Goal: Information Seeking & Learning: Learn about a topic

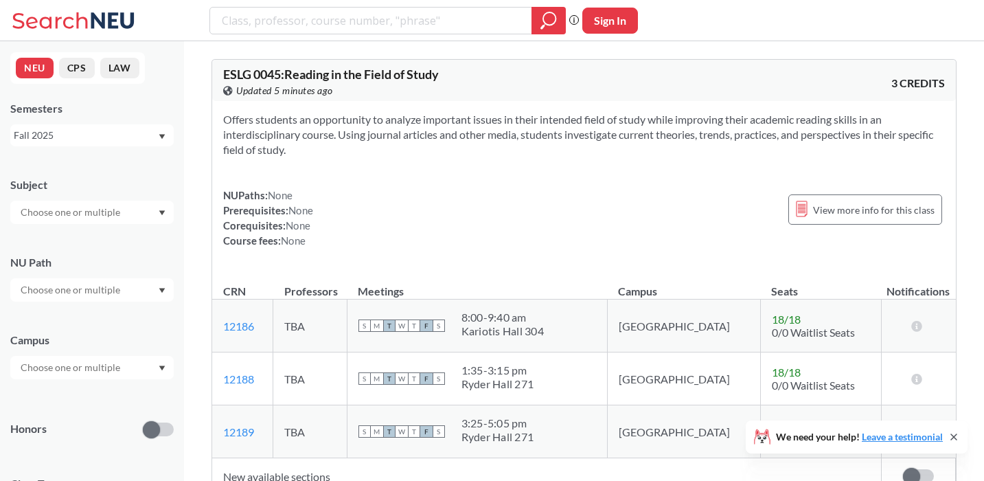
click at [62, 207] on input "text" at bounding box center [71, 212] width 115 height 16
type input "ar"
click at [69, 271] on div "ARTF ( 11 )" at bounding box center [95, 266] width 155 height 15
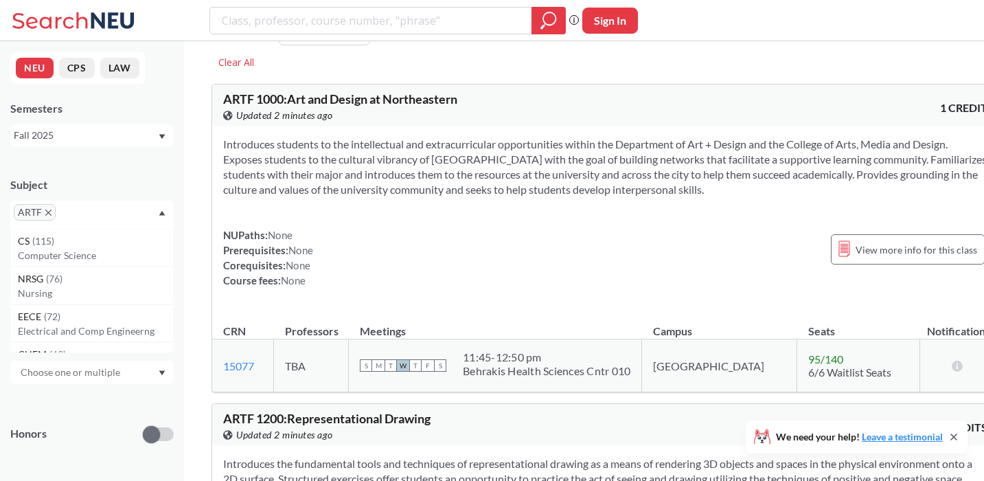
scroll to position [43, 0]
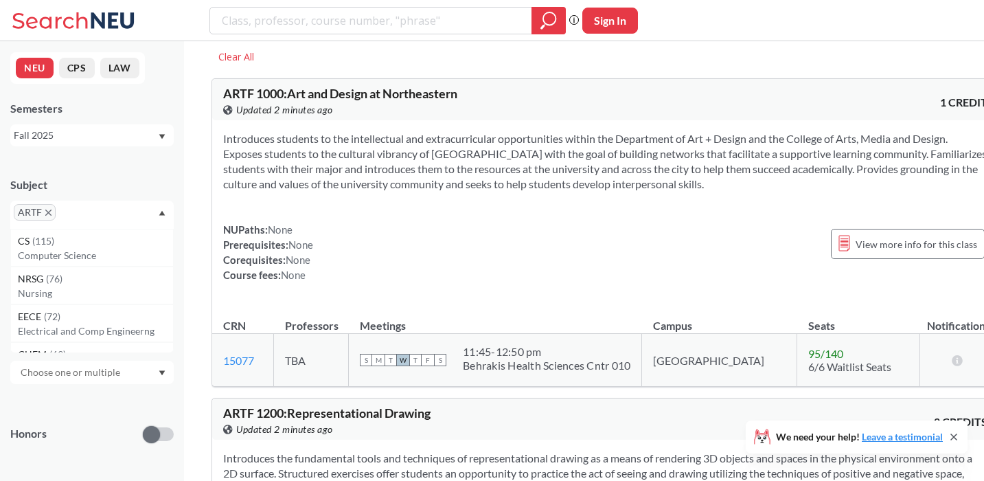
click at [49, 214] on icon "X to remove pill" at bounding box center [48, 212] width 6 height 6
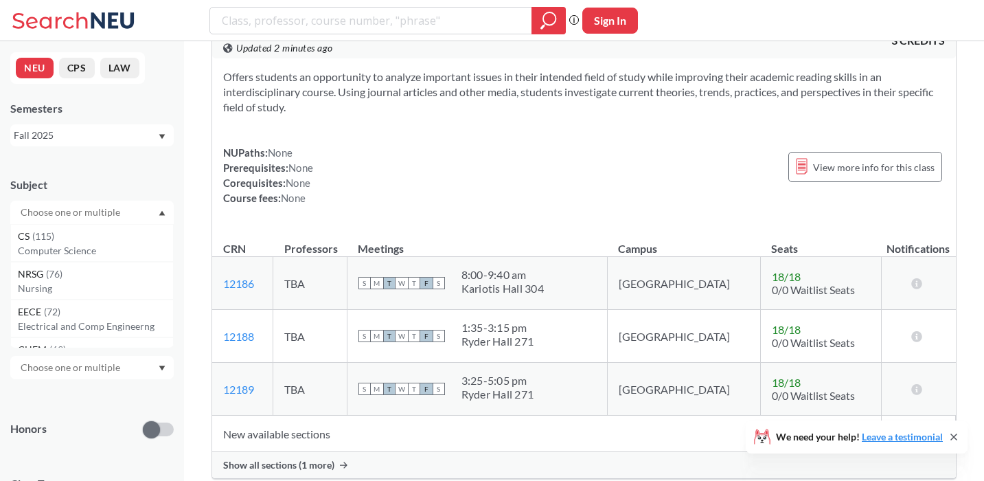
click at [49, 214] on input "text" at bounding box center [71, 212] width 115 height 16
type input "ar"
click at [55, 299] on p "Art - Studio" at bounding box center [95, 299] width 155 height 14
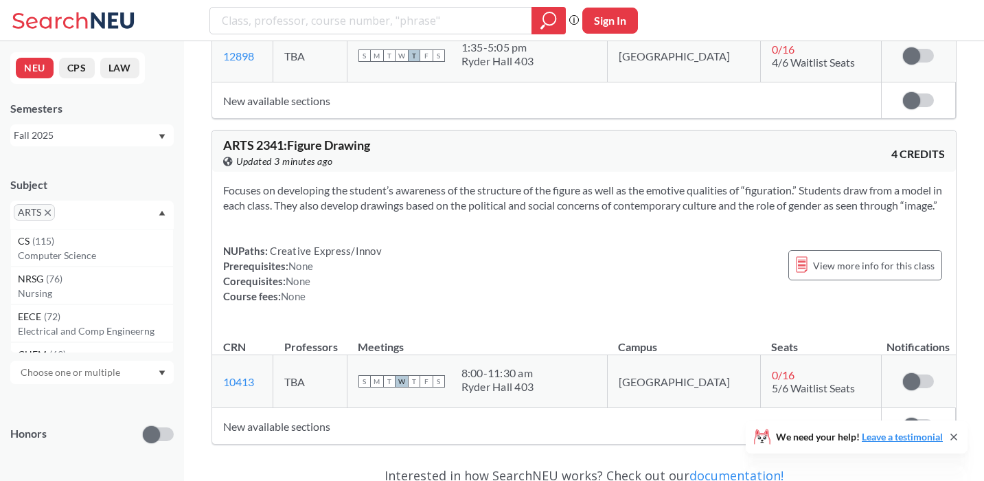
scroll to position [426, 0]
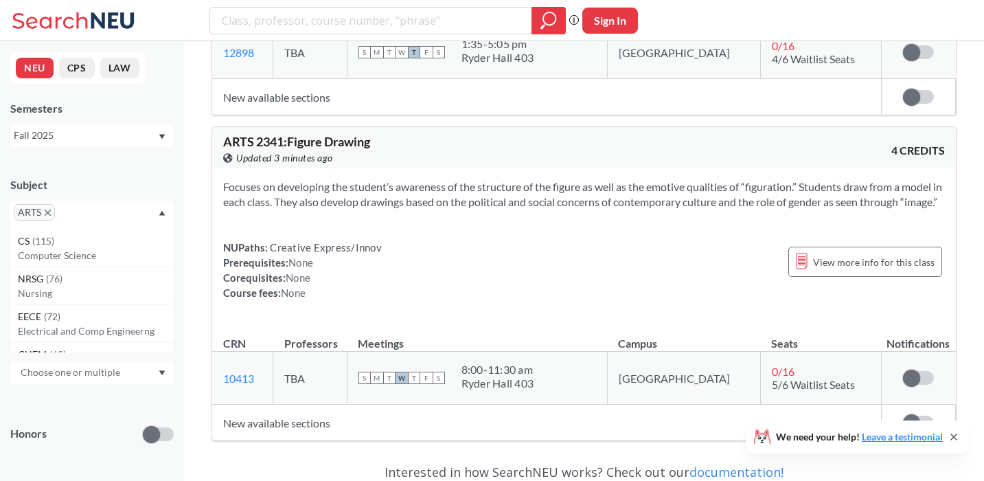
click at [49, 214] on icon "X to remove pill" at bounding box center [48, 212] width 6 height 6
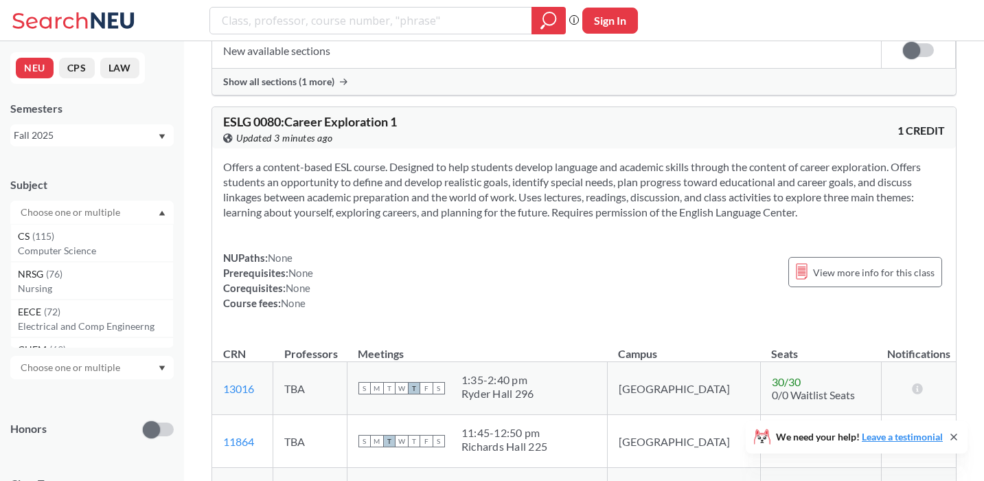
click at [49, 214] on input "text" at bounding box center [71, 212] width 115 height 16
type input "ar"
click at [67, 236] on div "ARTG ( 41 )" at bounding box center [95, 236] width 155 height 15
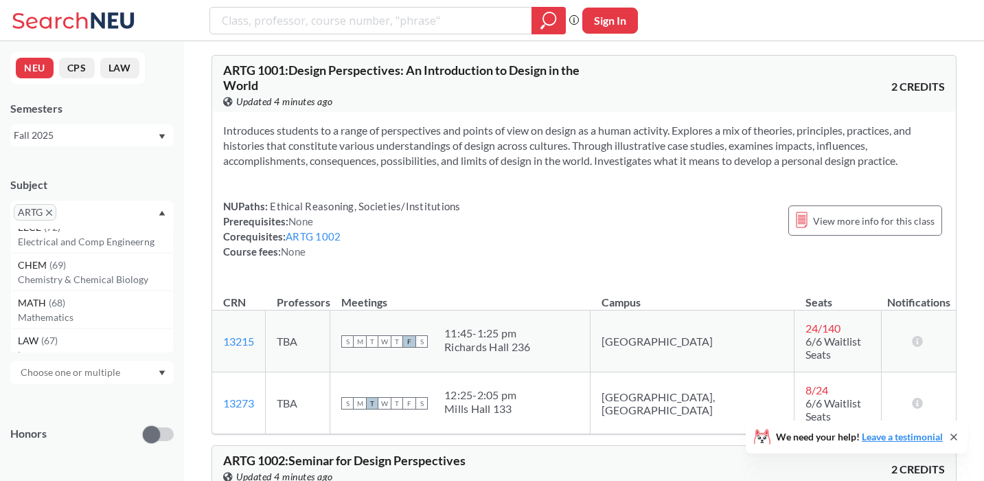
scroll to position [60, 0]
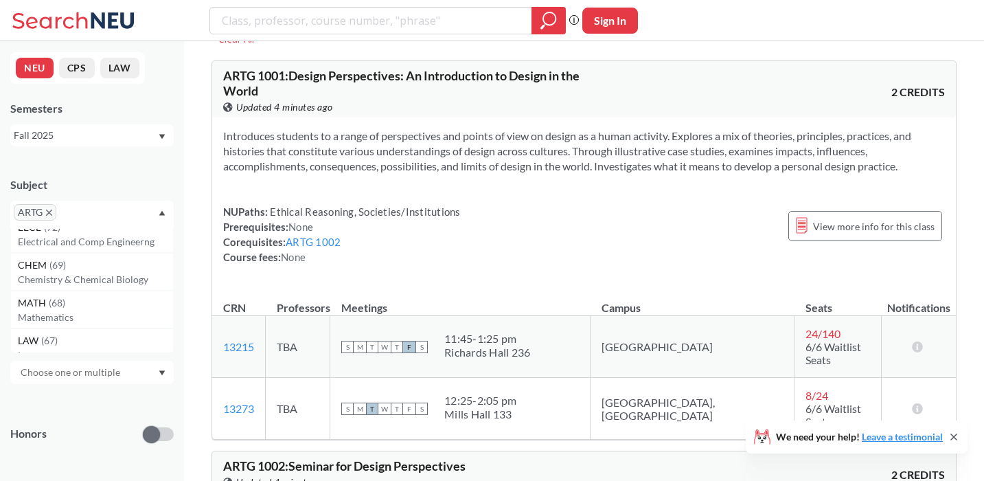
click at [51, 217] on span "ARTG" at bounding box center [35, 212] width 43 height 16
click at [51, 212] on icon "X to remove pill" at bounding box center [49, 212] width 6 height 6
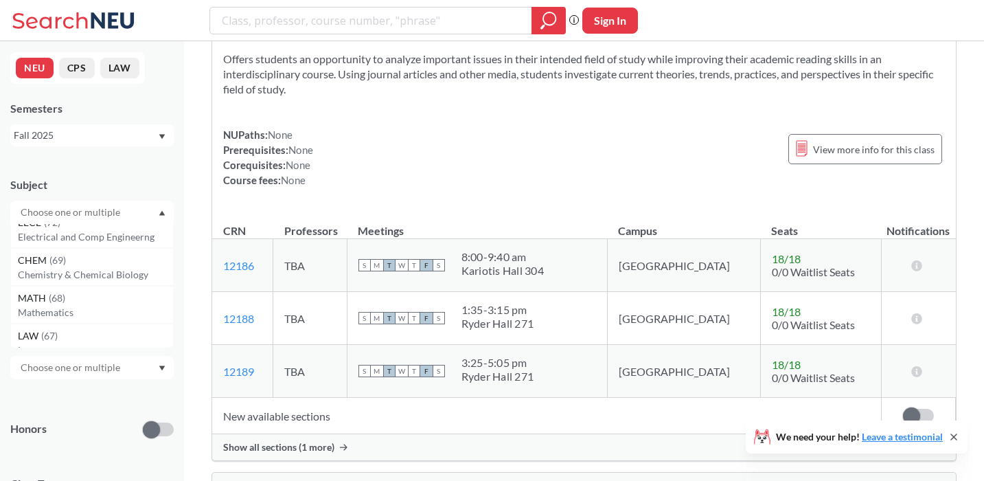
click at [51, 212] on input "text" at bounding box center [71, 212] width 115 height 16
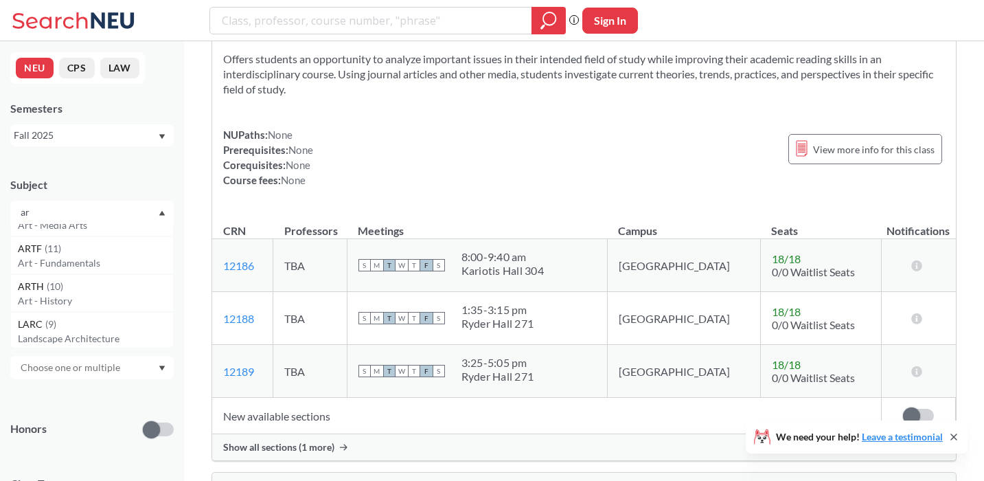
scroll to position [106, 0]
type input "ar"
click at [72, 282] on div "ARTH ( 10 )" at bounding box center [95, 281] width 155 height 15
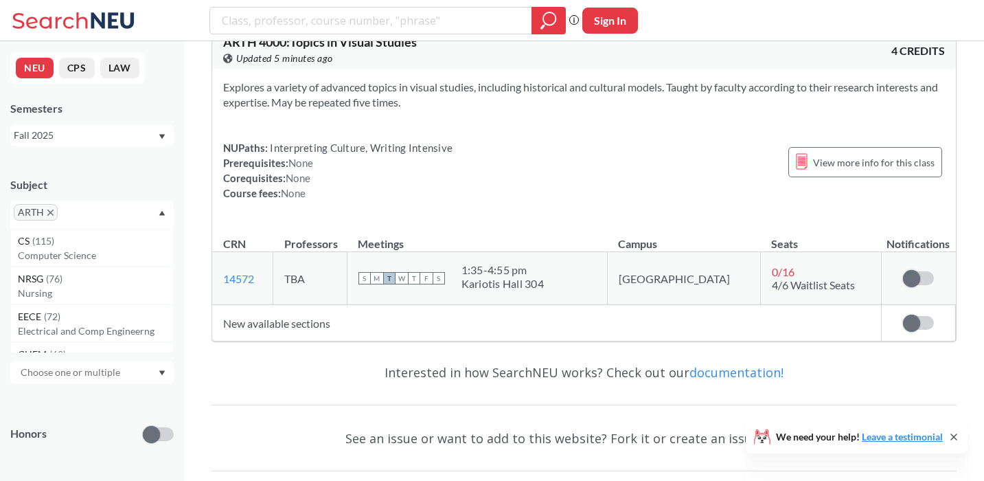
scroll to position [3433, 0]
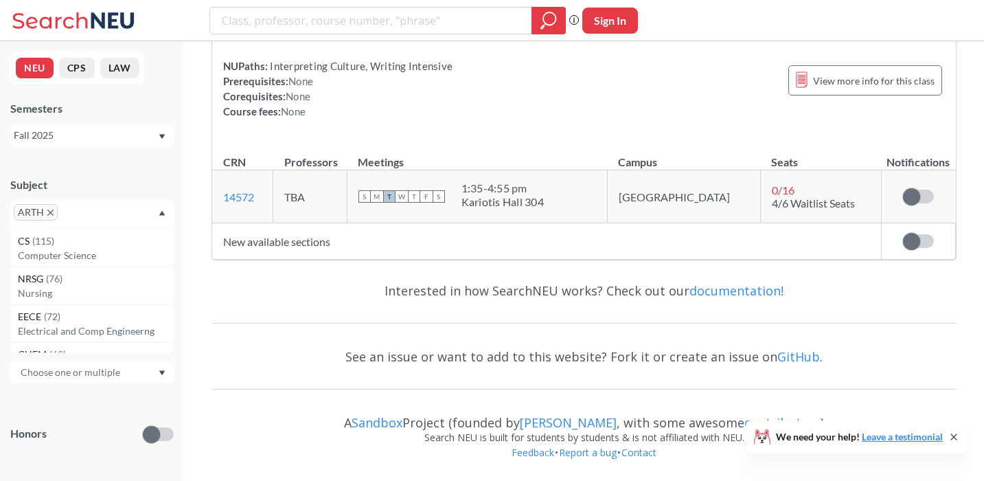
click at [50, 216] on icon "X to remove pill" at bounding box center [50, 212] width 6 height 6
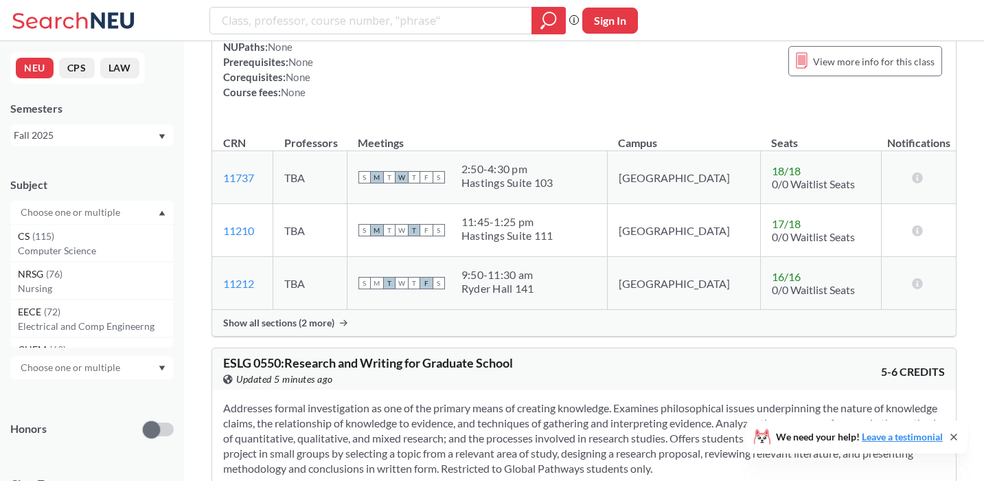
click at [50, 216] on input "text" at bounding box center [71, 212] width 115 height 16
type input "mu"
click at [46, 244] on p "Music" at bounding box center [95, 251] width 155 height 14
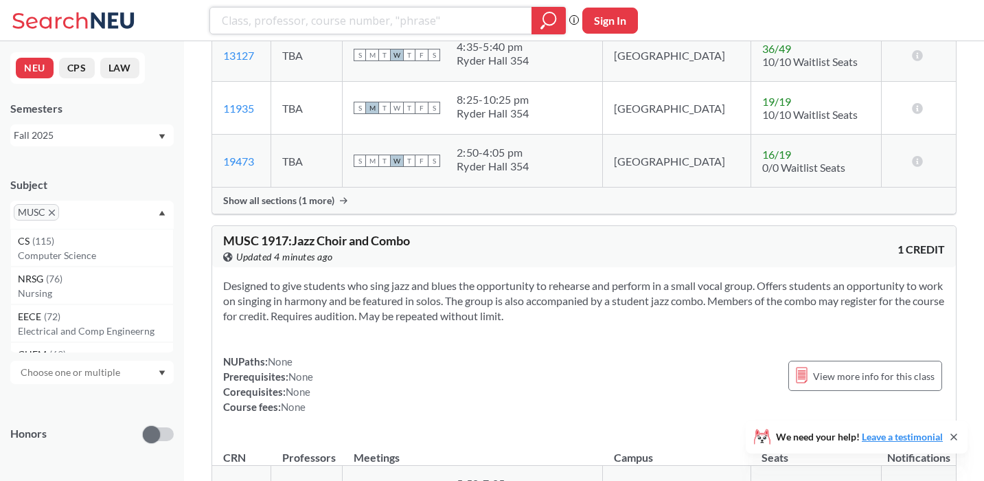
scroll to position [7697, 0]
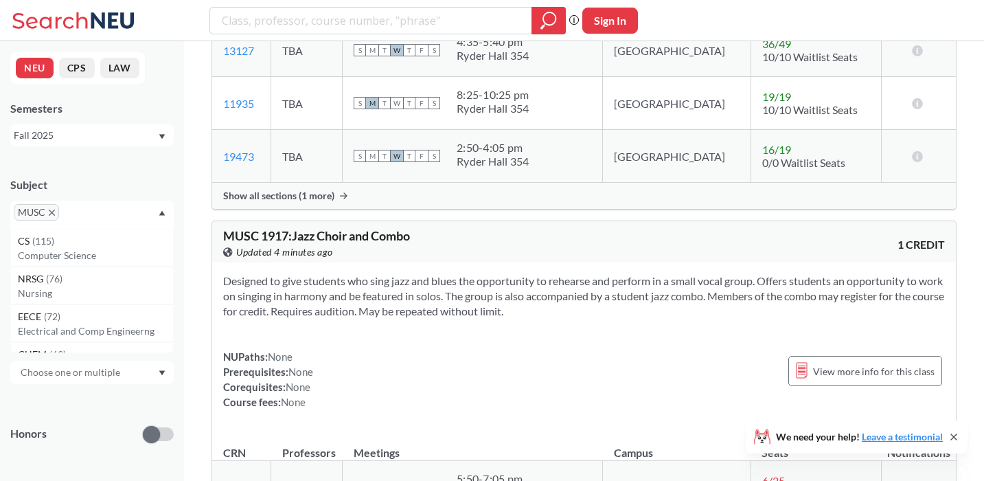
click at [53, 215] on icon "X to remove pill" at bounding box center [52, 212] width 6 height 6
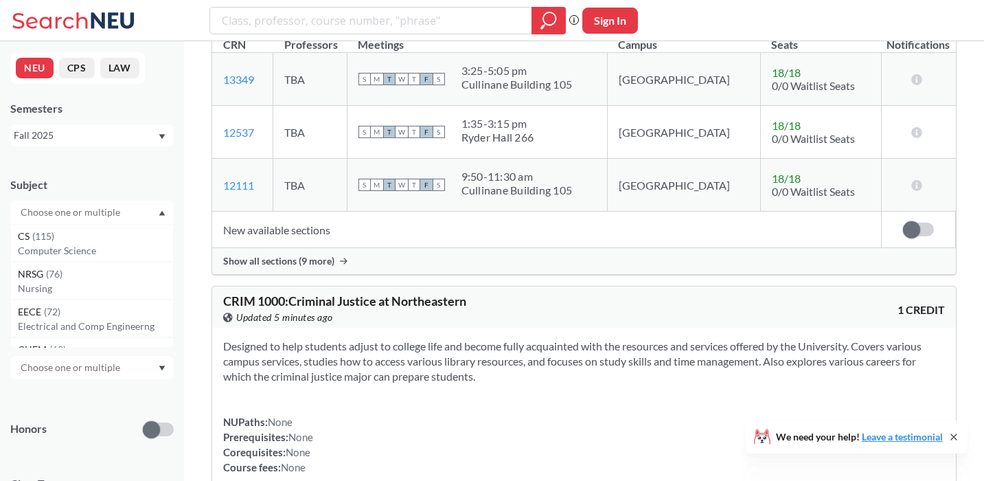
scroll to position [7697, 0]
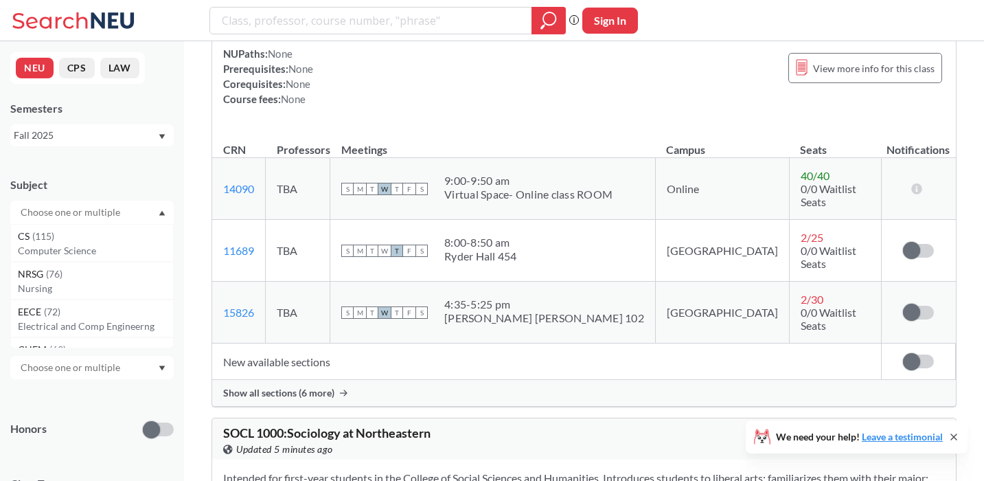
click at [53, 215] on input "text" at bounding box center [71, 212] width 115 height 16
type input "ar"
click at [47, 317] on span "( 19 )" at bounding box center [55, 312] width 16 height 12
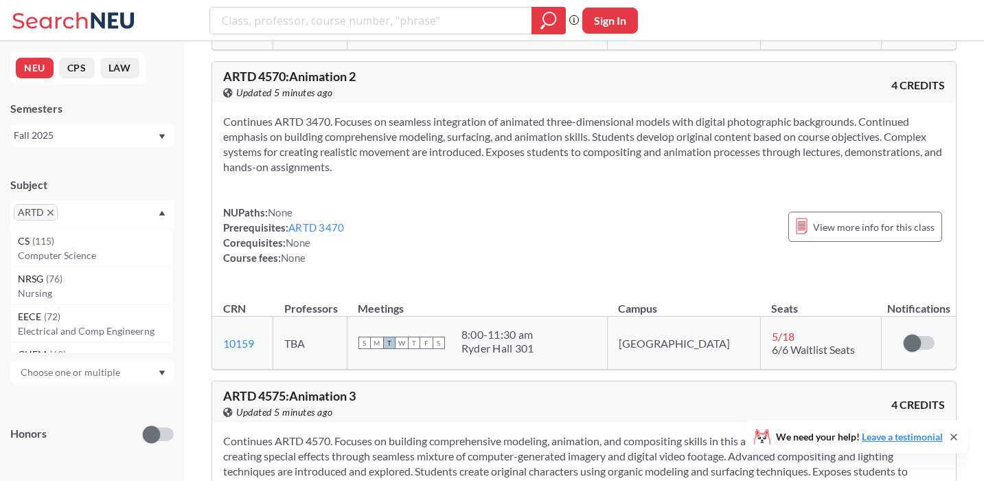
scroll to position [5668, 0]
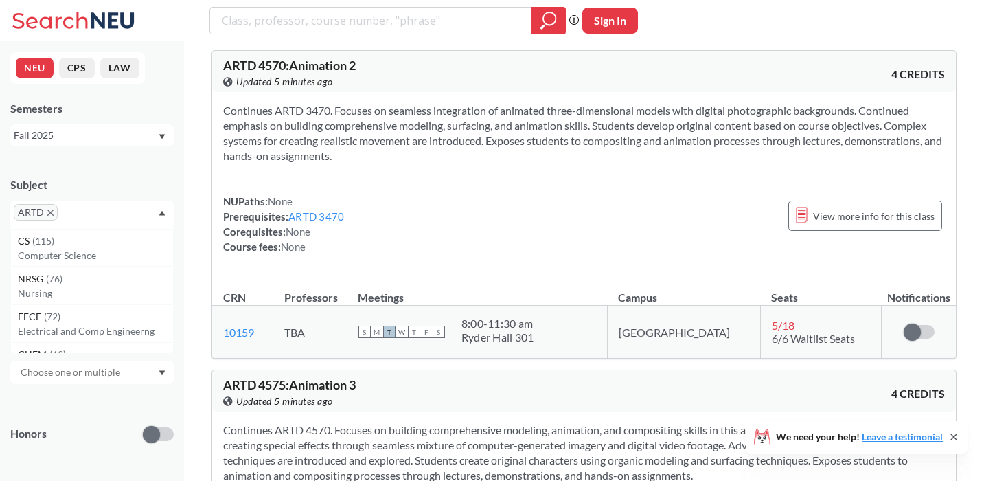
click at [95, 374] on input "text" at bounding box center [71, 372] width 115 height 16
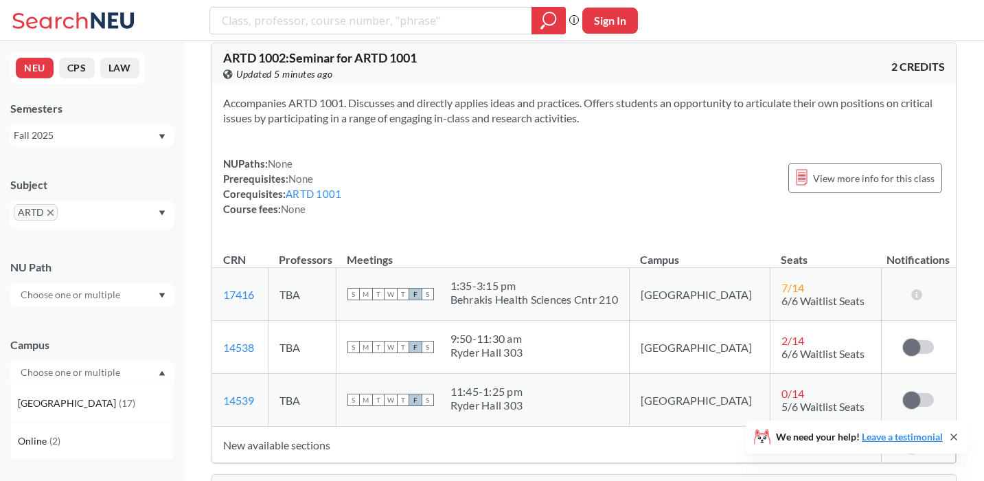
scroll to position [0, 0]
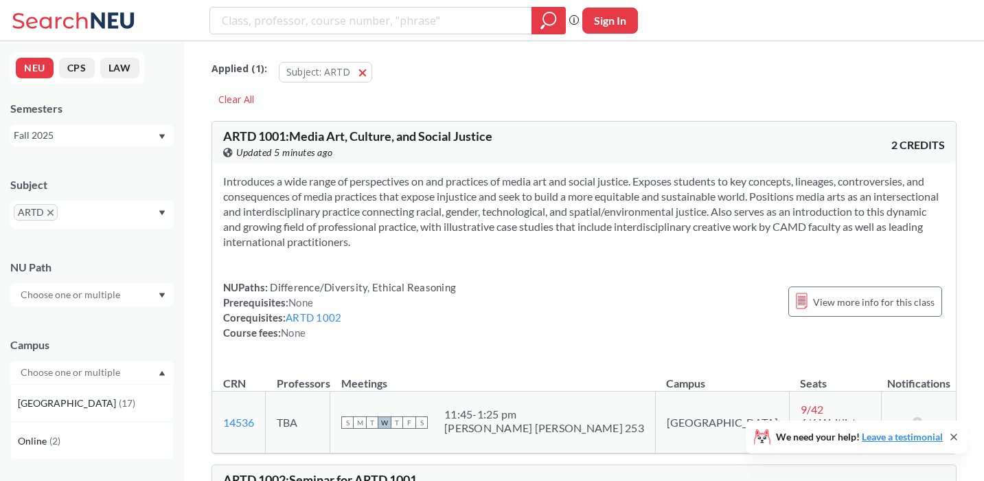
click at [51, 214] on icon "X to remove pill" at bounding box center [50, 212] width 6 height 6
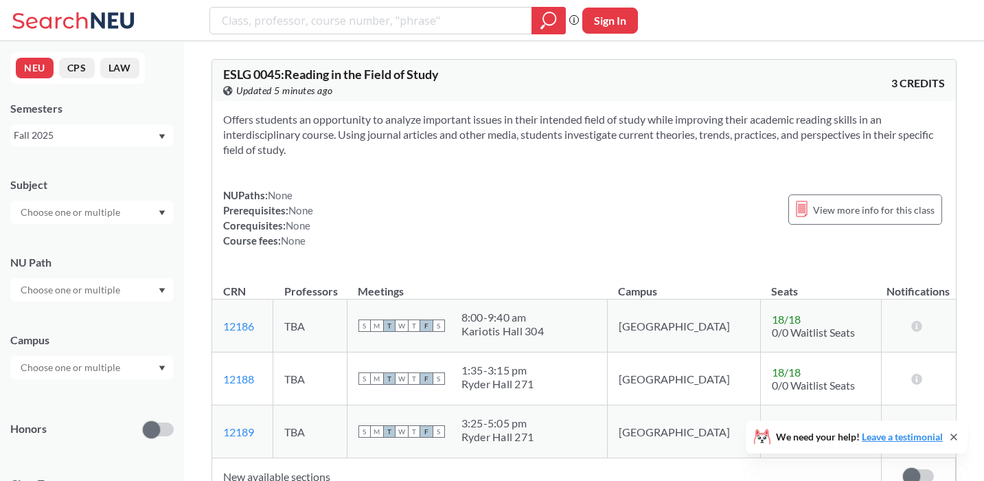
click at [51, 214] on input "text" at bounding box center [71, 212] width 115 height 16
type input "ar"
click at [106, 253] on p "Art - Design" at bounding box center [95, 251] width 155 height 14
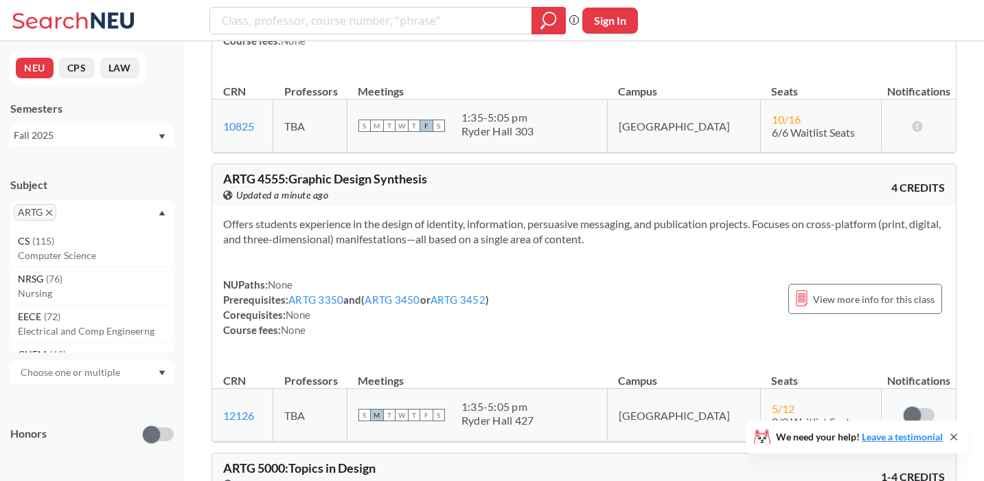
scroll to position [8250, 0]
click at [48, 214] on icon "X to remove pill" at bounding box center [49, 212] width 6 height 6
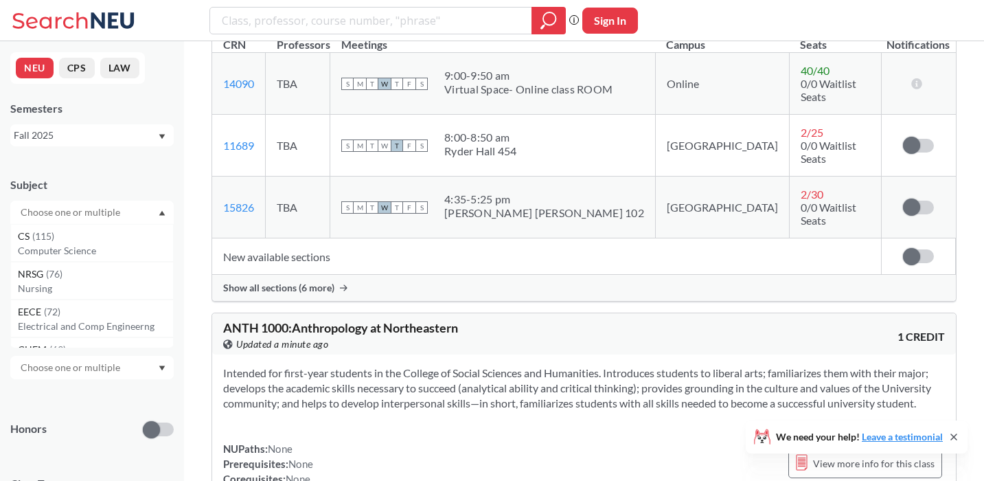
scroll to position [8250, 0]
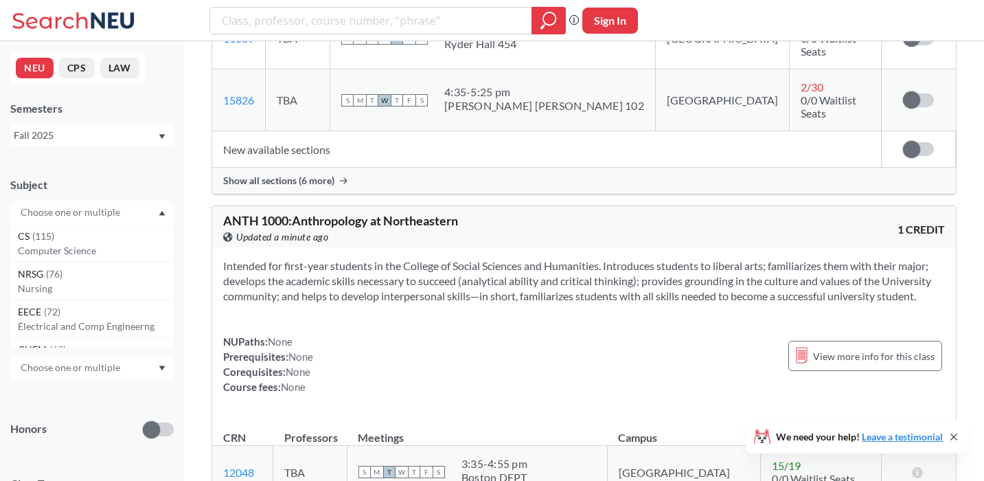
click at [48, 214] on input "text" at bounding box center [71, 212] width 115 height 16
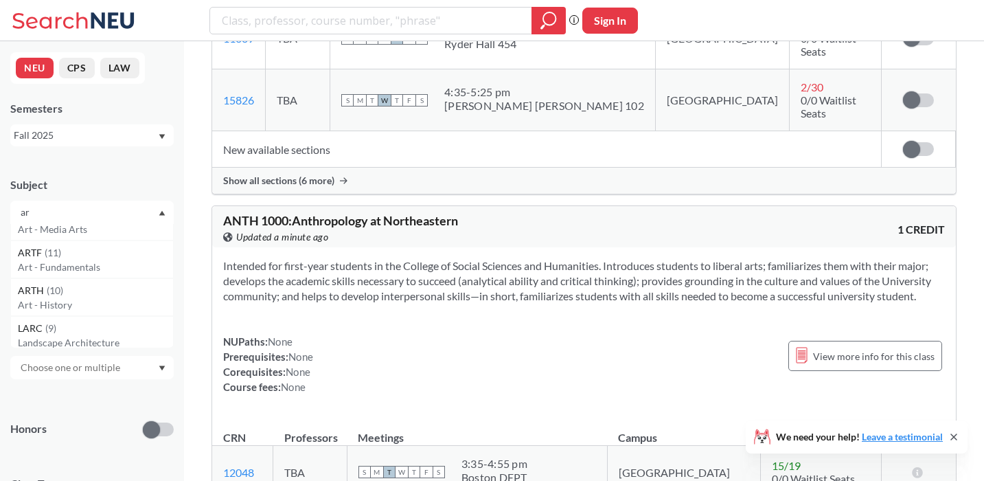
scroll to position [101, 0]
type input "ar"
click at [69, 252] on div "ARTF ( 11 )" at bounding box center [95, 248] width 155 height 15
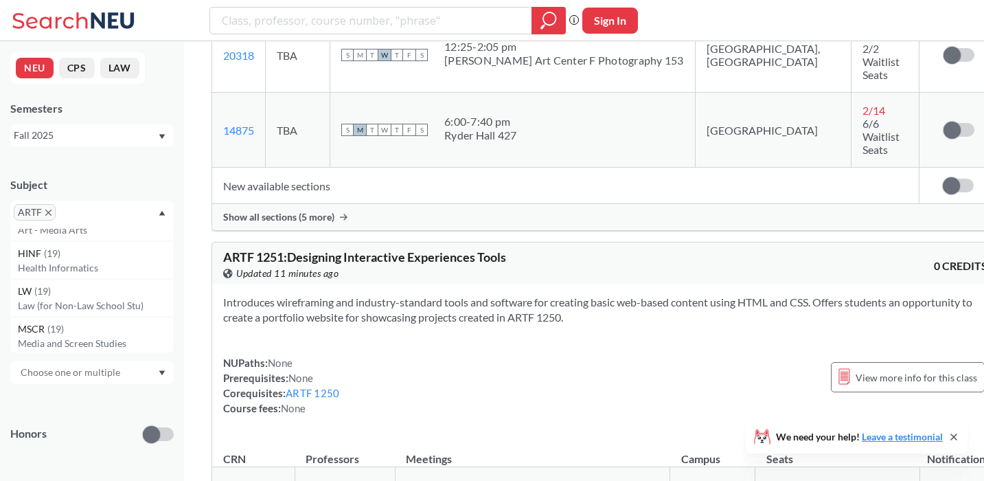
scroll to position [4178, 0]
